Goal: Check status

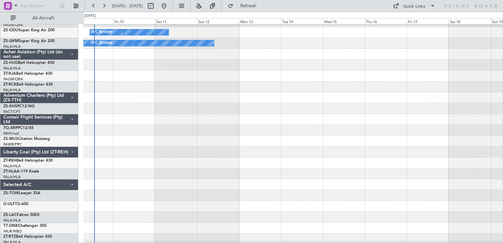
scroll to position [1258, 0]
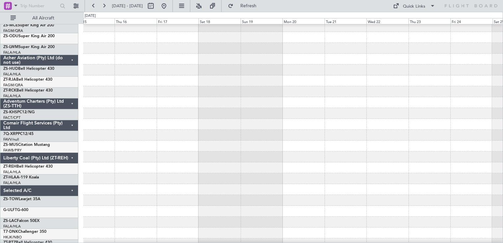
click at [208, 151] on div at bounding box center [292, 145] width 419 height 11
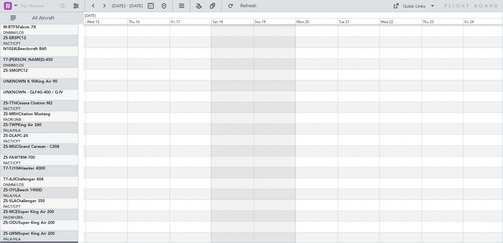
scroll to position [1235, 0]
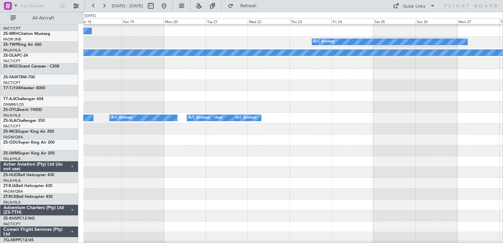
click at [254, 242] on html "[DATE] - [DATE] Refresh Quick Links All Aircraft A/C Booked A/C Booked A/C Book…" at bounding box center [251, 121] width 503 height 243
